Goal: Task Accomplishment & Management: Manage account settings

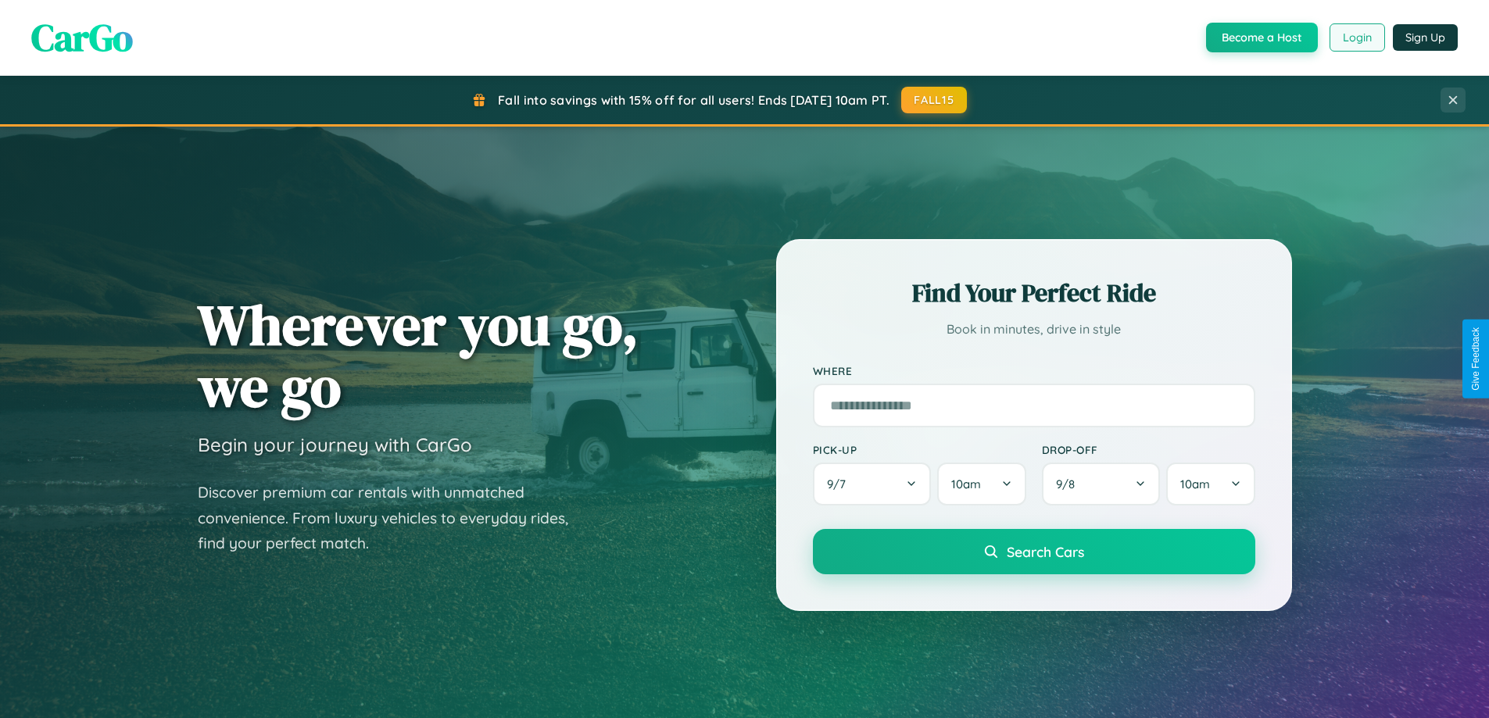
click at [1356, 38] on button "Login" at bounding box center [1358, 37] width 56 height 28
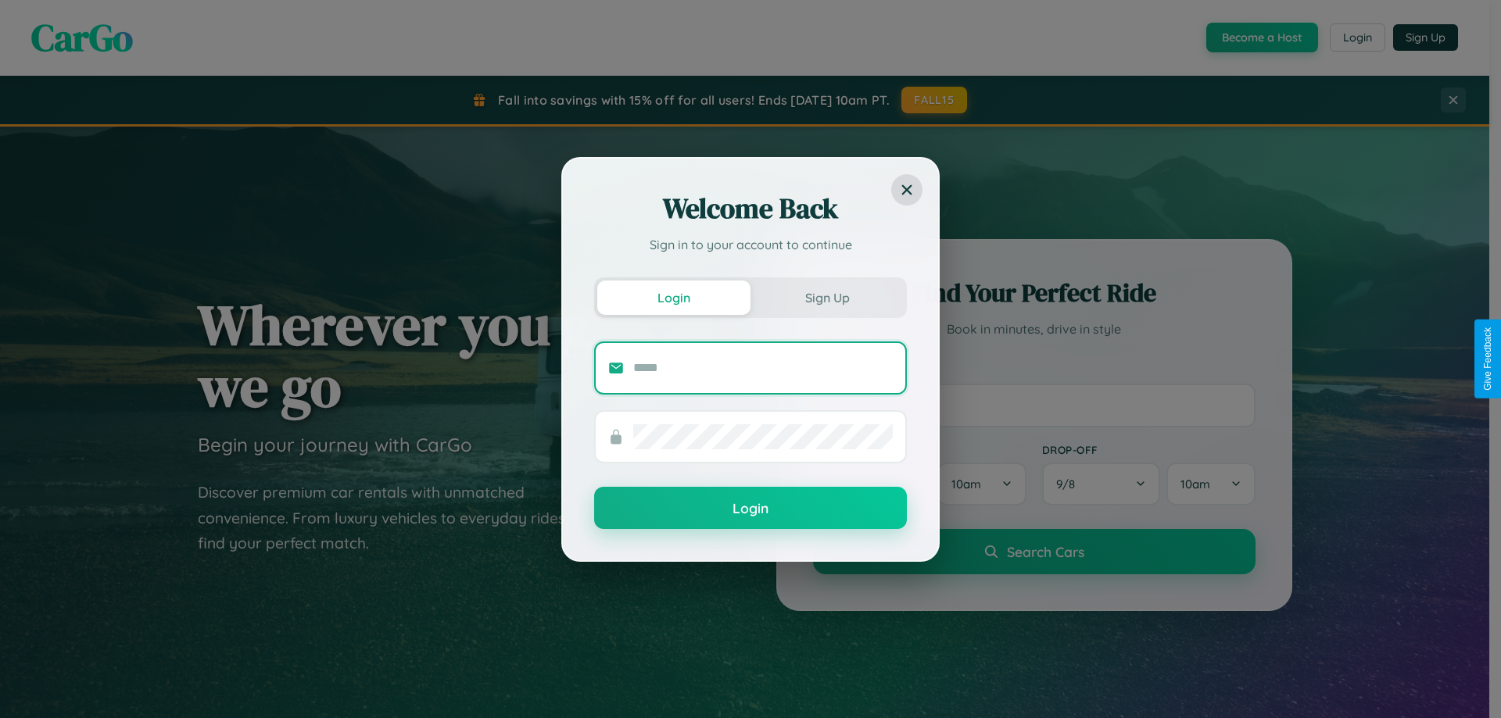
click at [763, 367] on input "text" at bounding box center [763, 368] width 260 height 25
type input "**********"
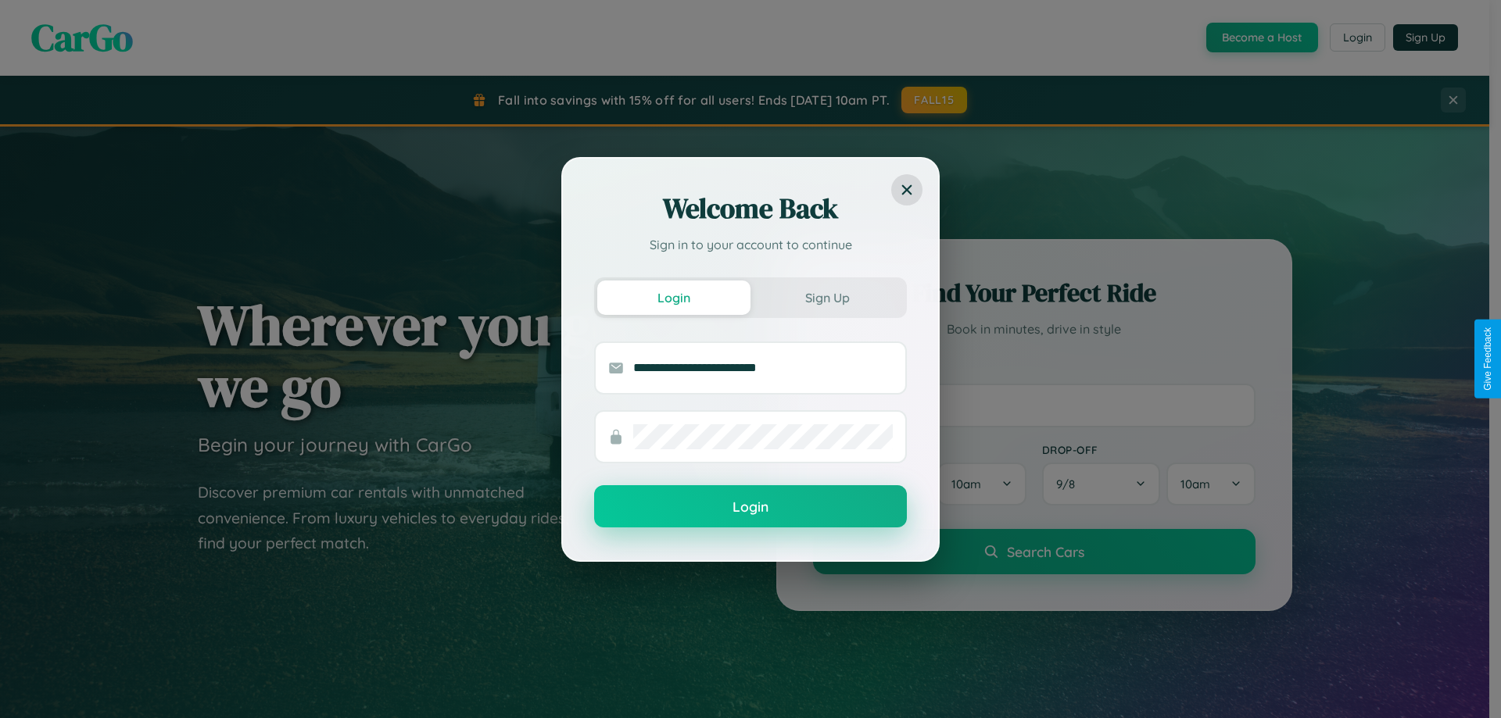
click at [750, 507] on button "Login" at bounding box center [750, 506] width 313 height 42
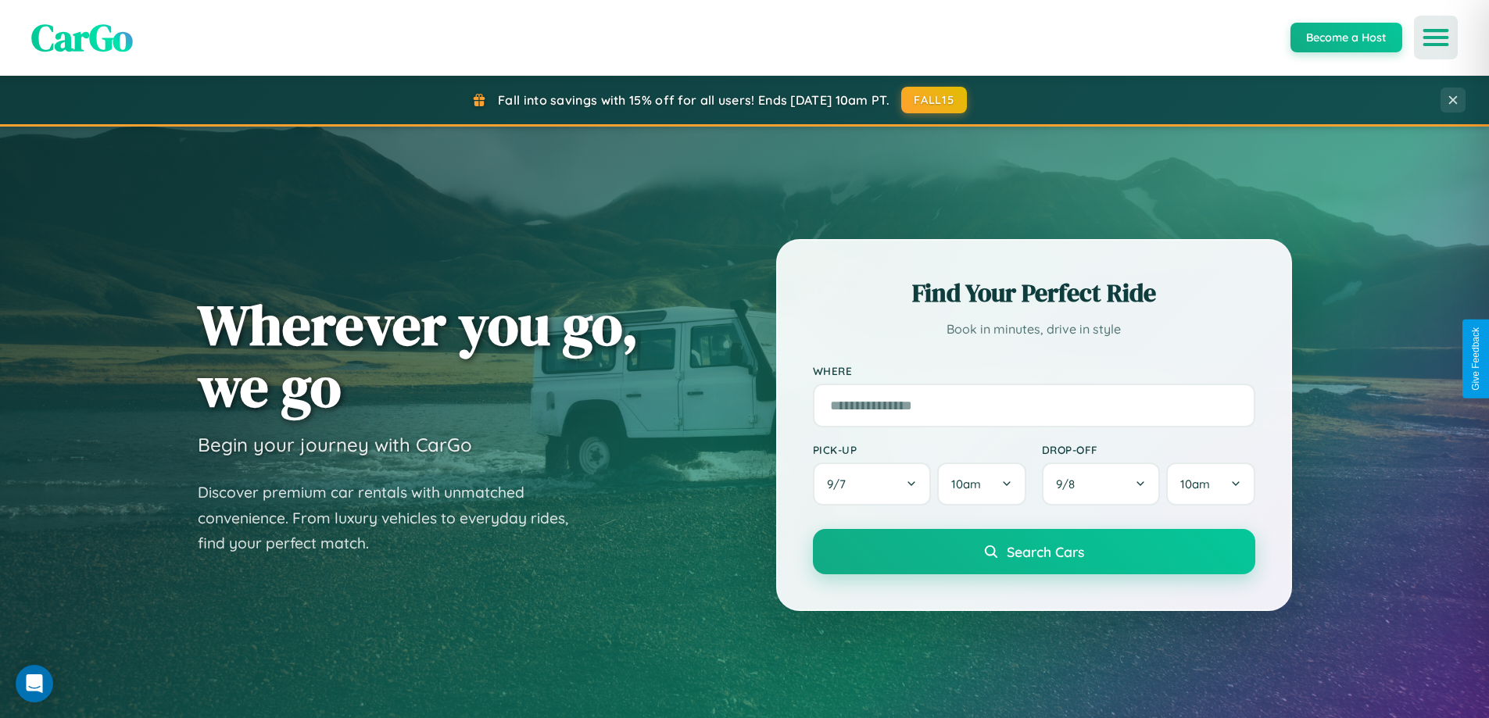
click at [1436, 38] on icon "Open menu" at bounding box center [1436, 37] width 23 height 14
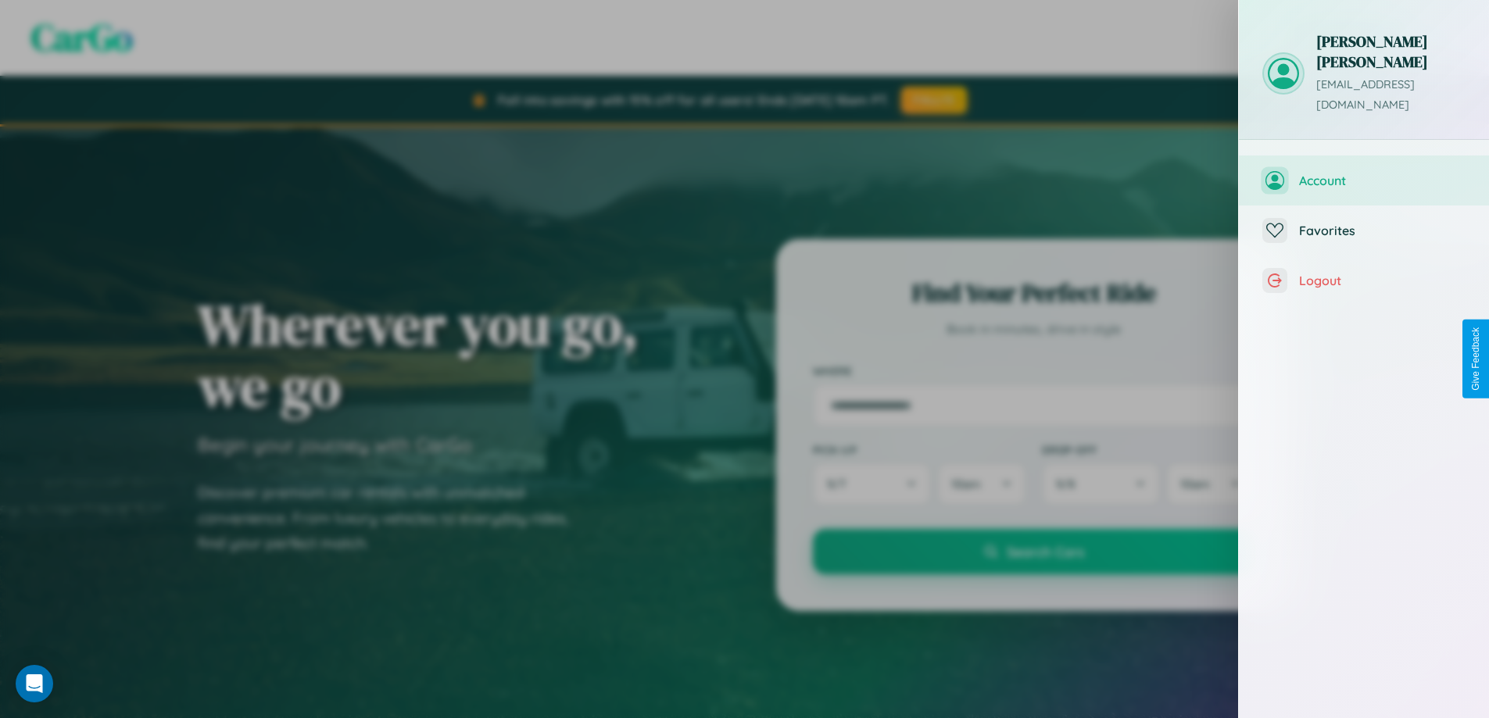
click at [1364, 173] on span "Account" at bounding box center [1382, 181] width 167 height 16
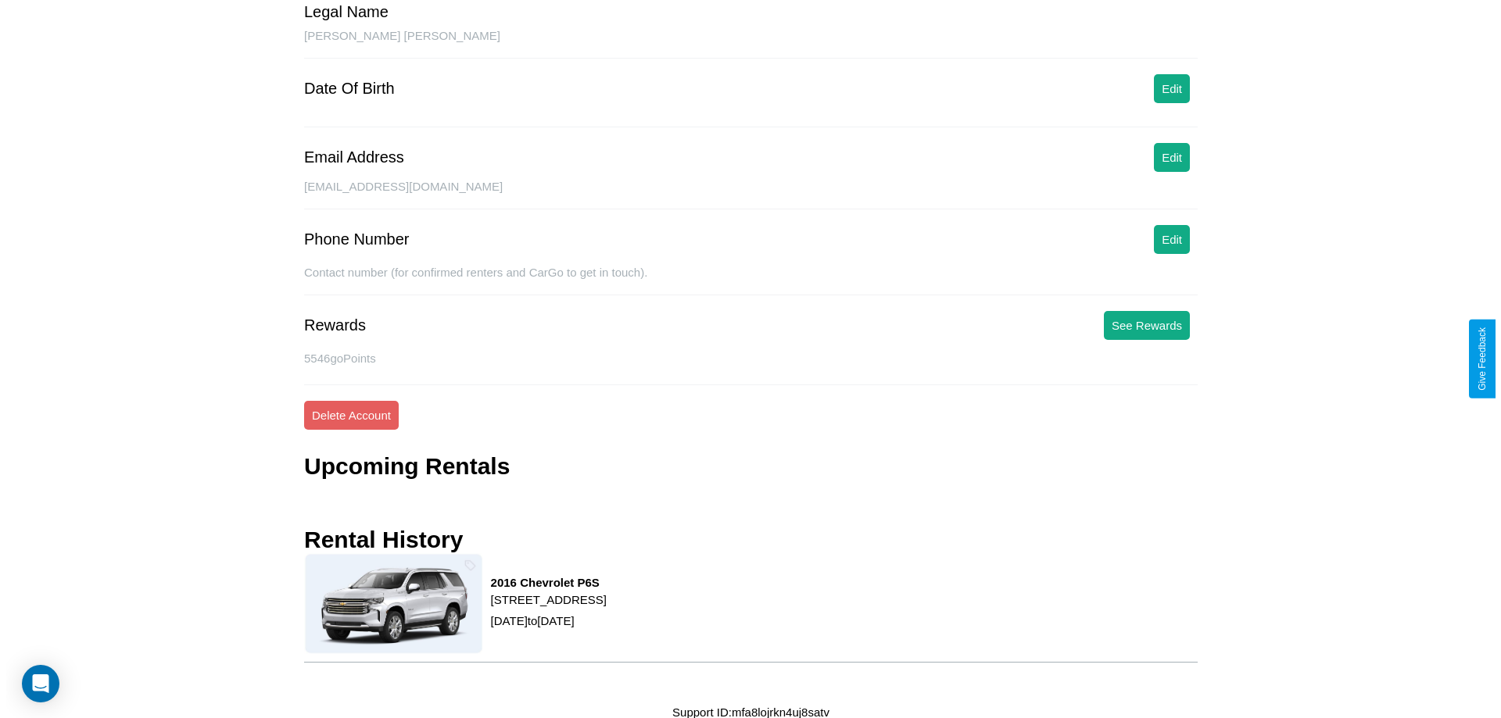
scroll to position [147, 0]
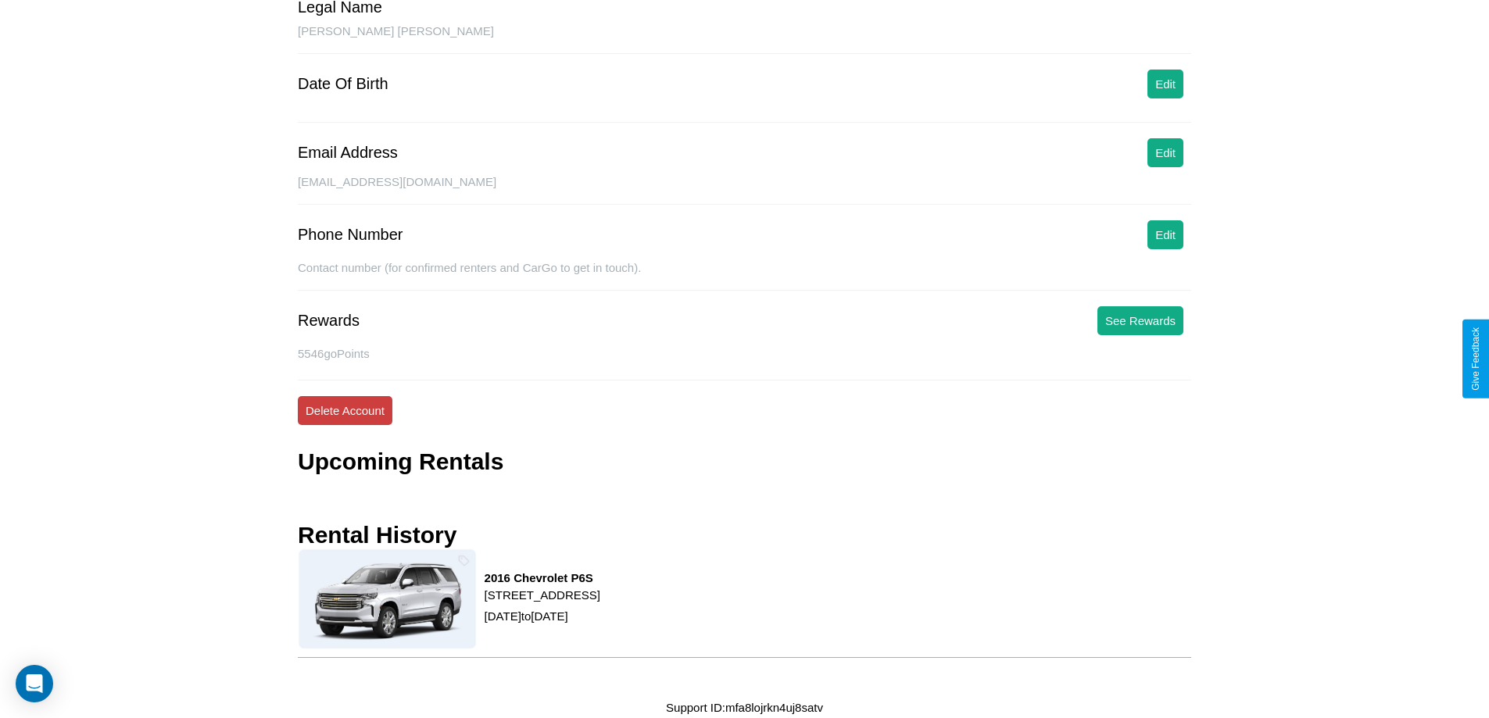
click at [345, 410] on button "Delete Account" at bounding box center [345, 410] width 95 height 29
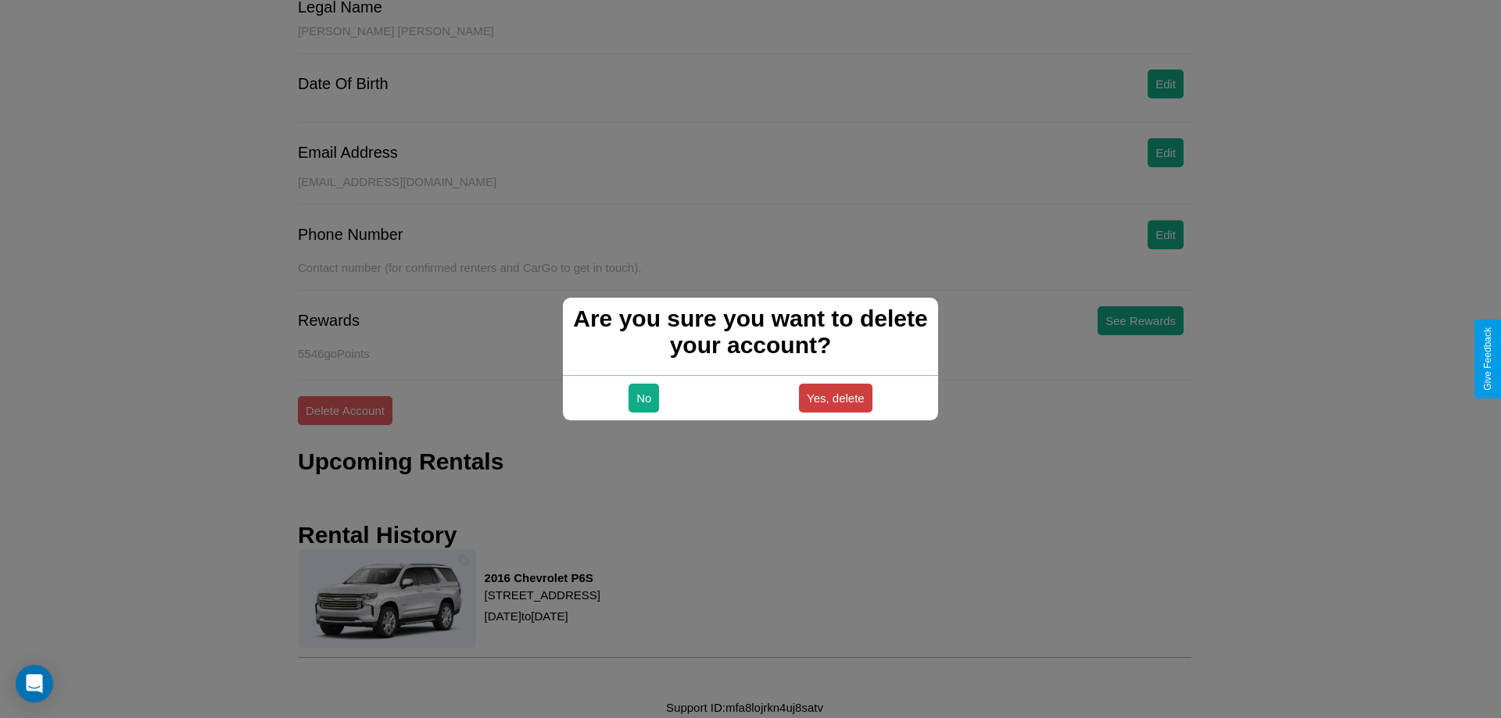
click at [835, 398] on button "Yes, delete" at bounding box center [835, 398] width 73 height 29
